Goal: Transaction & Acquisition: Book appointment/travel/reservation

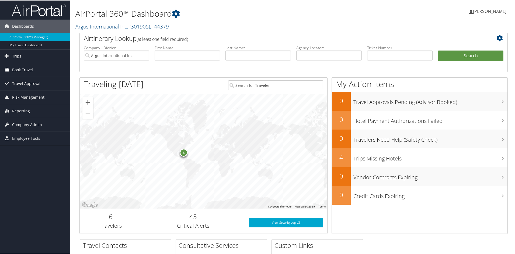
click at [17, 69] on span "Book Travel" at bounding box center [22, 69] width 21 height 13
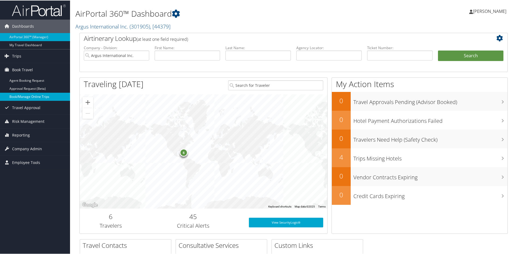
click at [20, 94] on link "Book/Manage Online Trips" at bounding box center [35, 96] width 70 height 8
